Goal: Task Accomplishment & Management: Manage account settings

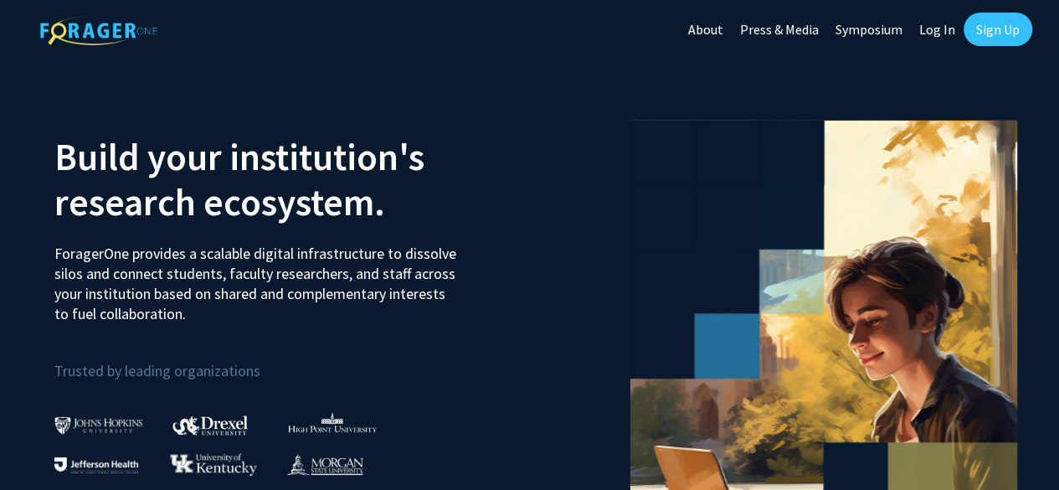
click at [934, 31] on link "Log In" at bounding box center [937, 29] width 53 height 59
select select
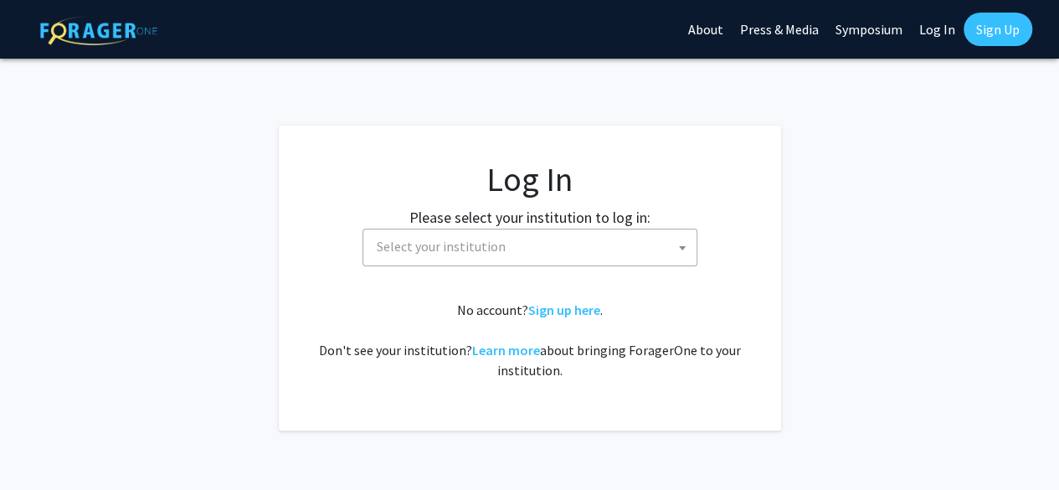
click at [594, 244] on span "Select your institution" at bounding box center [533, 246] width 327 height 34
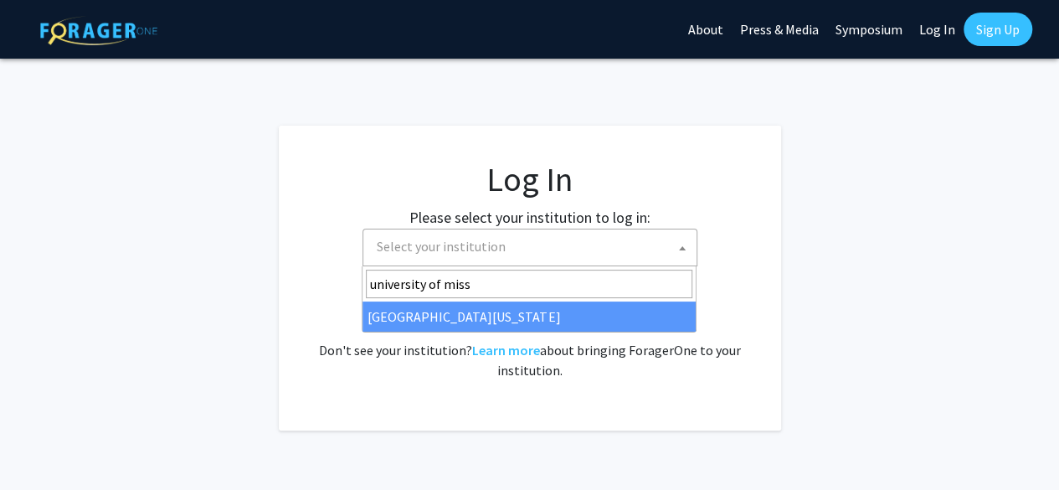
type input "university of miss"
select select "33"
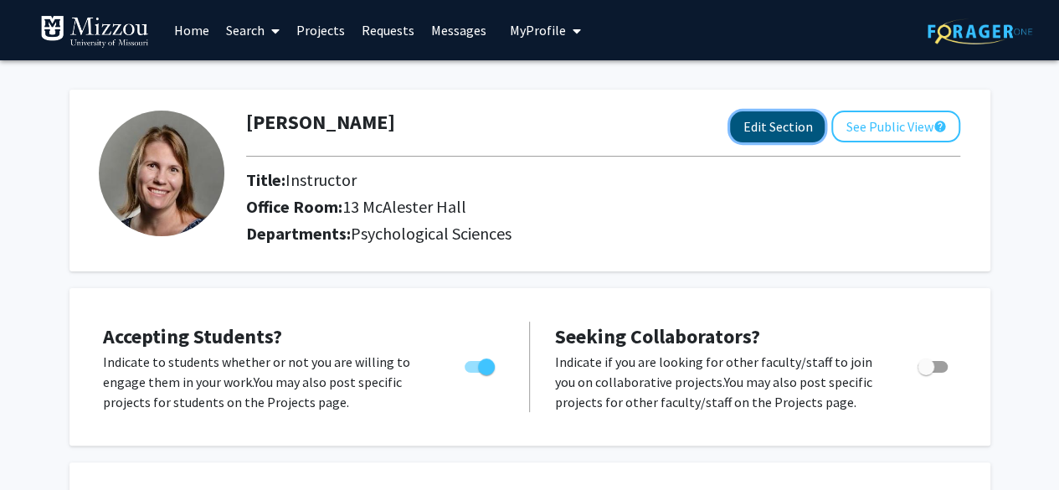
click at [755, 126] on button "Edit Section" at bounding box center [777, 126] width 95 height 31
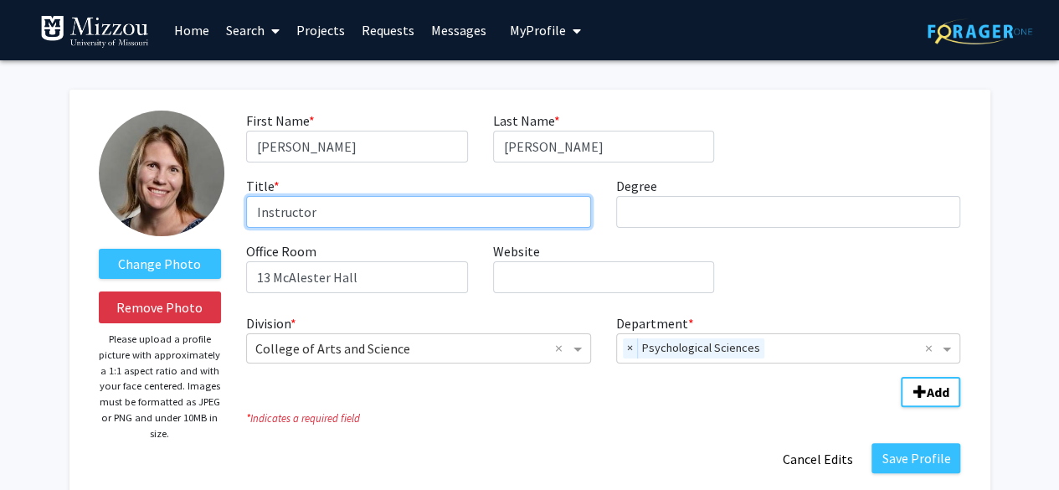
click at [275, 213] on input "Instructor" at bounding box center [418, 212] width 345 height 32
click at [275, 213] on input "A" at bounding box center [418, 212] width 345 height 32
type input "Assistant Professor, Adjunct"
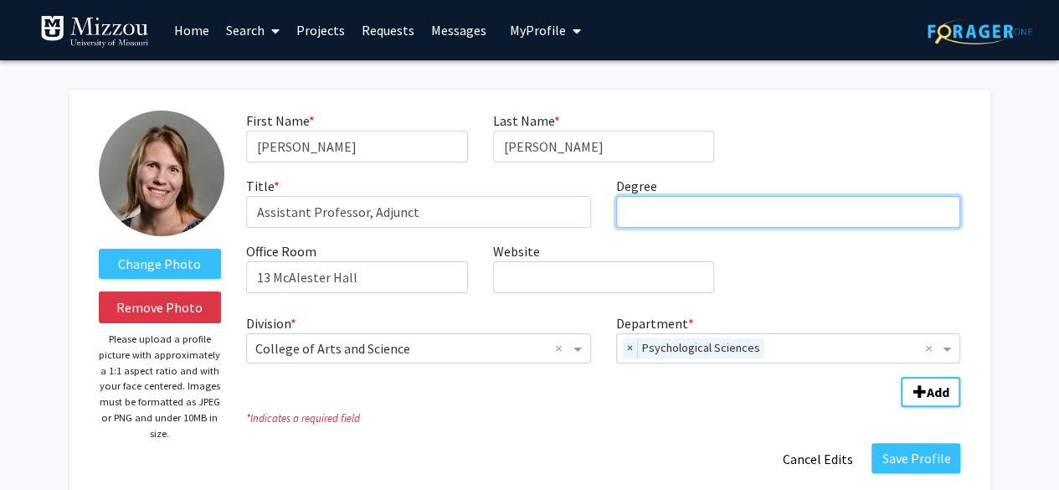
click at [635, 206] on input "Degree required" at bounding box center [788, 212] width 345 height 32
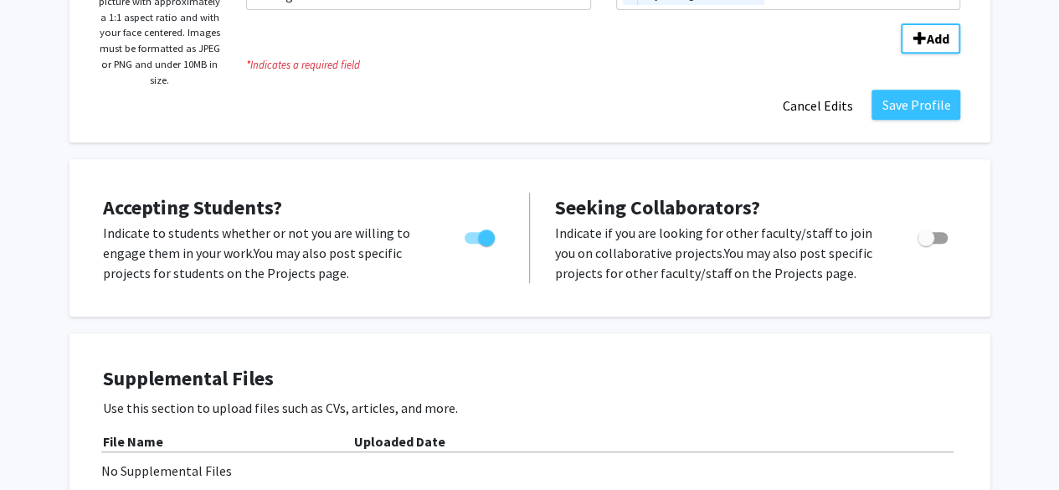
scroll to position [364, 0]
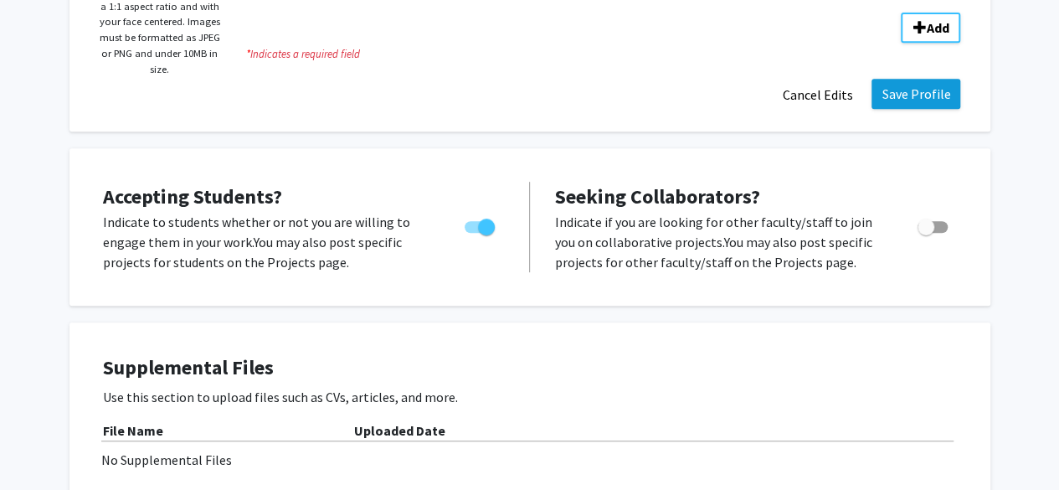
type input "Ph.D."
click at [931, 88] on button "Save Profile" at bounding box center [916, 94] width 89 height 30
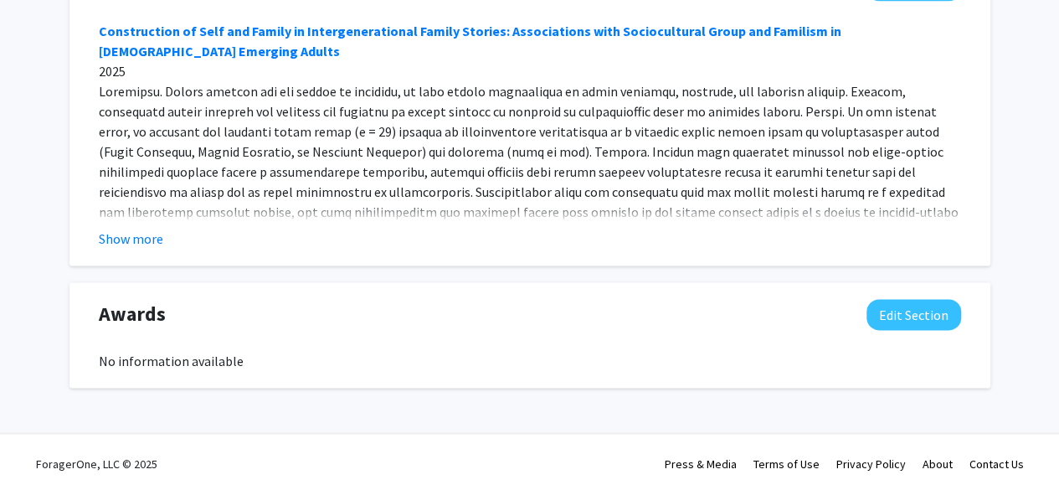
scroll to position [1162, 0]
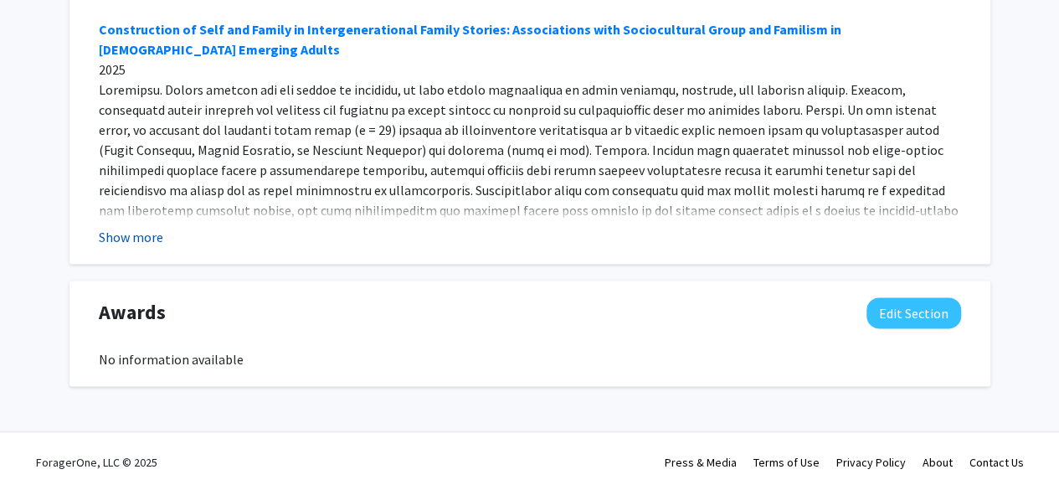
click at [144, 240] on button "Show more" at bounding box center [131, 237] width 64 height 20
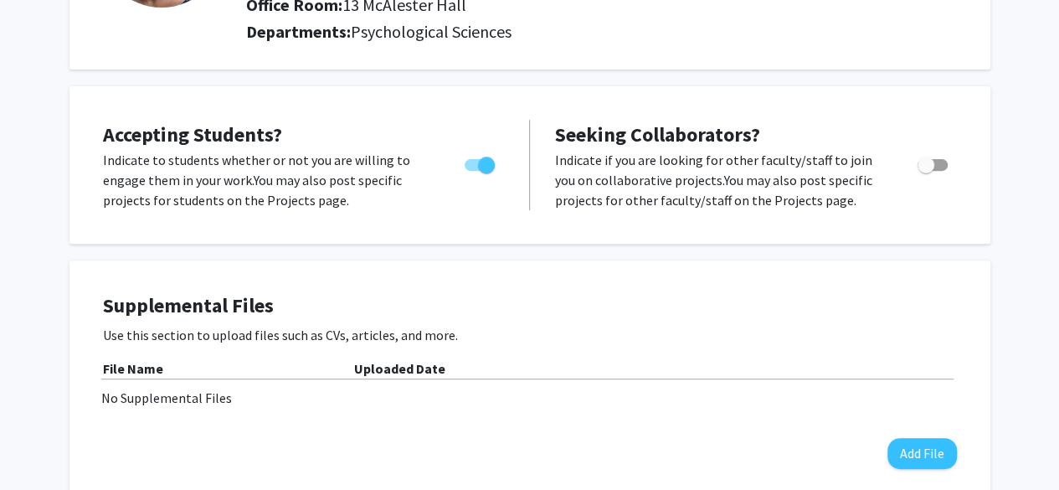
scroll to position [0, 0]
